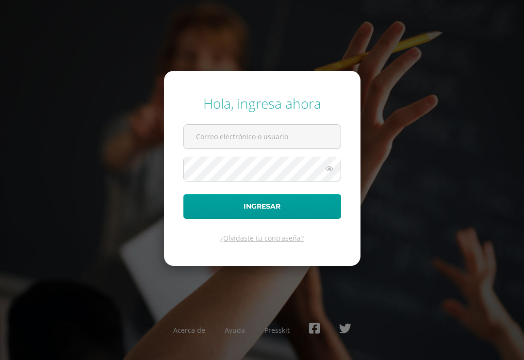
click at [306, 134] on input "text" at bounding box center [262, 137] width 157 height 24
click at [299, 133] on input "2019134" at bounding box center [262, 137] width 157 height 24
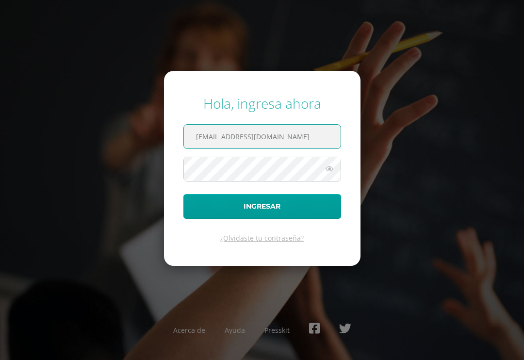
type input "2019134@colegiobelga.edu.gt"
click at [483, 342] on div "Acerca de Ayuda Presskit" at bounding box center [262, 332] width 524 height 36
click at [325, 170] on icon at bounding box center [329, 169] width 13 height 12
click at [295, 200] on button "Ingresar" at bounding box center [262, 206] width 158 height 25
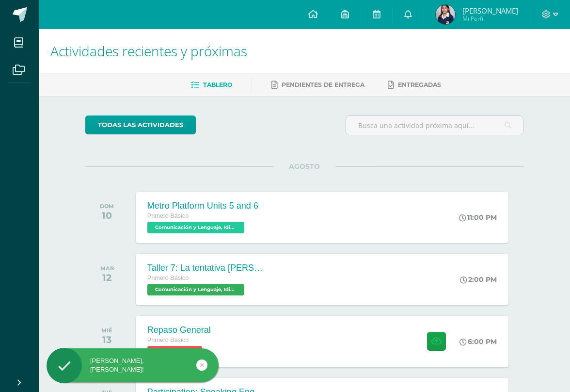
click at [424, 8] on link at bounding box center [408, 14] width 31 height 29
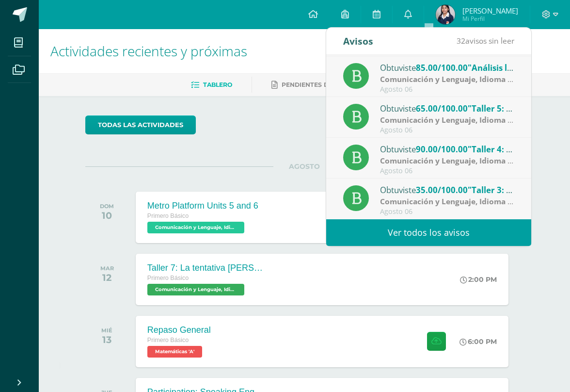
click at [463, 234] on link "Ver todos los avisos" at bounding box center [428, 232] width 205 height 27
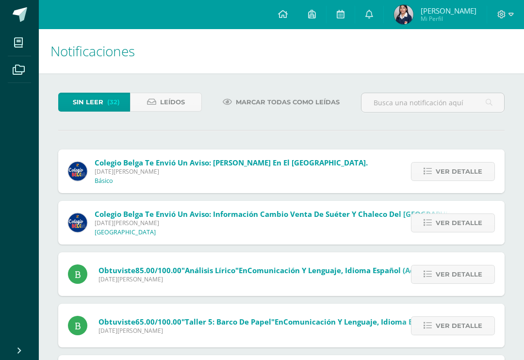
click at [154, 102] on icon at bounding box center [151, 102] width 9 height 8
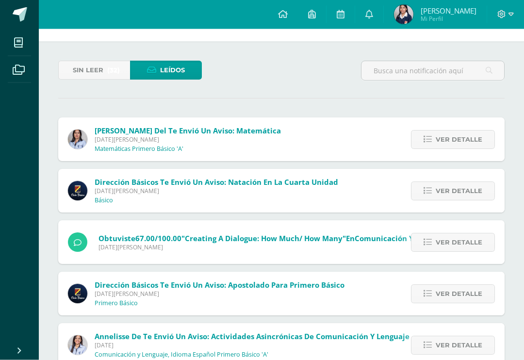
scroll to position [32, 0]
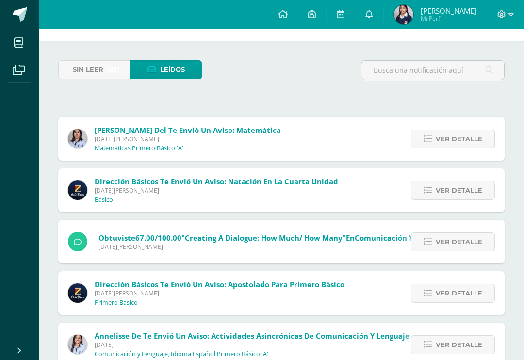
click at [369, 298] on div "Dirección Básicos te envió un aviso: Apostolado para Primero Básico Miércoles 0…" at bounding box center [281, 293] width 446 height 44
click at [461, 298] on span "Ver detalle" at bounding box center [458, 293] width 47 height 18
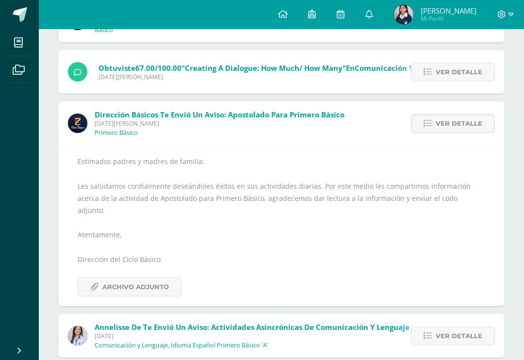
scroll to position [224, 0]
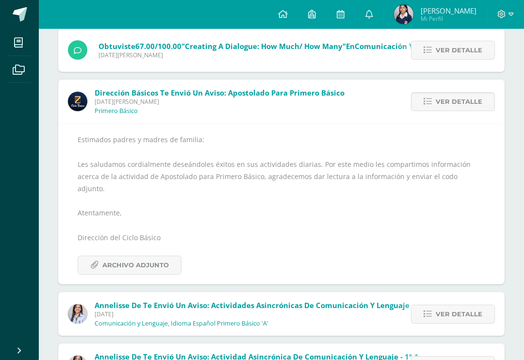
click at [115, 256] on span "Archivo Adjunto" at bounding box center [135, 265] width 66 height 18
